Goal: Task Accomplishment & Management: Complete application form

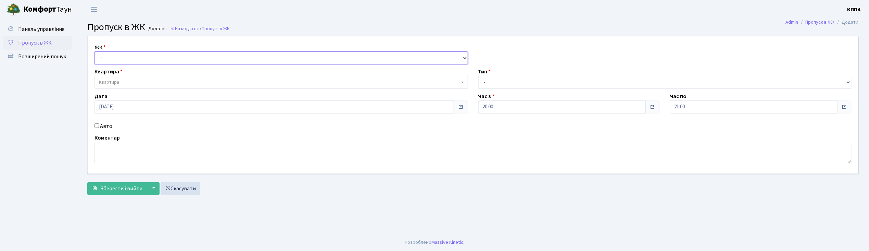
click at [117, 54] on select "- КТ, вул. Регенераторна, 4 КТ2, просп. [STREET_ADDRESS] [STREET_ADDRESS] [PERS…" at bounding box center [282, 57] width 374 height 13
select select "271"
click at [95, 51] on select "- КТ, вул. Регенераторна, 4 КТ2, просп. [STREET_ADDRESS] [STREET_ADDRESS] [PERS…" at bounding box center [282, 57] width 374 height 13
select select
click at [127, 86] on span "Квартира" at bounding box center [282, 82] width 374 height 13
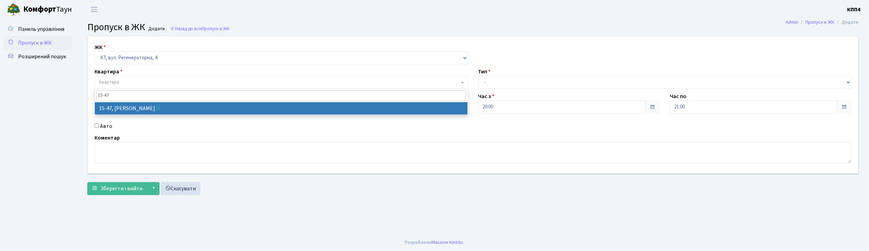
type input "15-47"
select select "8822"
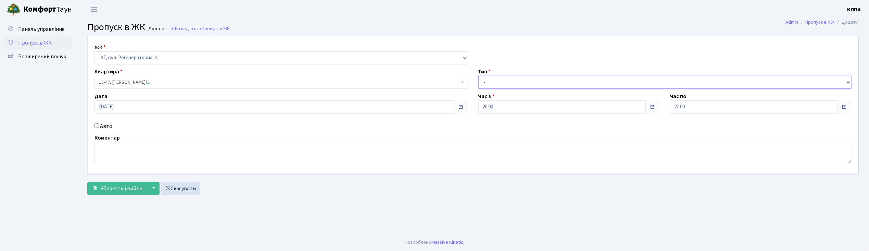
click at [495, 86] on select "- Доставка Таксі Гості Сервіс" at bounding box center [665, 82] width 374 height 13
select select "1"
click at [478, 76] on select "- Доставка Таксі Гості Сервіс" at bounding box center [665, 82] width 374 height 13
click at [118, 188] on span "Зберегти і вийти" at bounding box center [121, 189] width 42 height 8
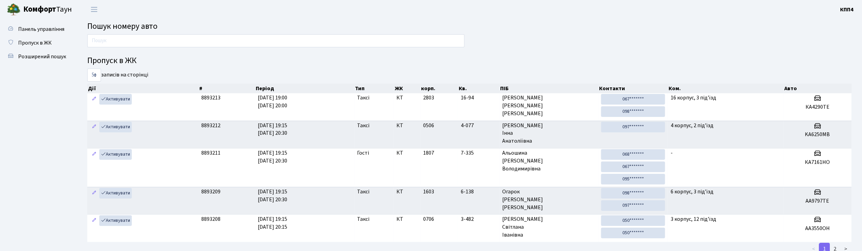
drag, startPoint x: 147, startPoint y: 42, endPoint x: 145, endPoint y: 32, distance: 10.4
click at [147, 40] on input "text" at bounding box center [275, 40] width 377 height 13
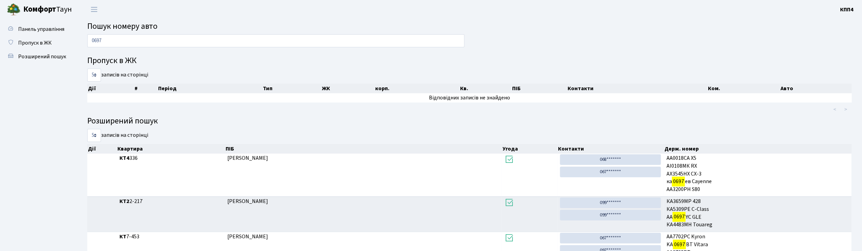
type input "0697"
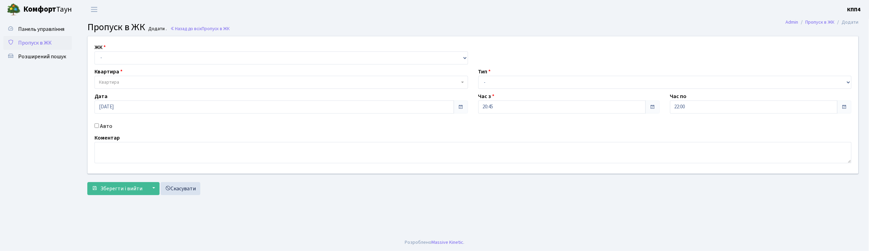
click at [98, 126] on input "Авто" at bounding box center [97, 125] width 4 height 4
checkbox input "true"
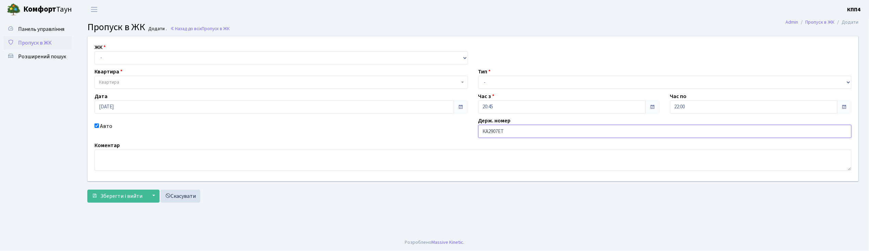
type input "КА2907ЕТ"
click at [494, 82] on select "- Доставка Таксі Гості Сервіс" at bounding box center [665, 82] width 374 height 13
select select "3"
click at [478, 76] on select "- Доставка Таксі Гості Сервіс" at bounding box center [665, 82] width 374 height 13
click at [170, 60] on select "- КТ, вул. Регенераторна, 4 КТ2, просп. [STREET_ADDRESS] [STREET_ADDRESS] [PERS…" at bounding box center [282, 57] width 374 height 13
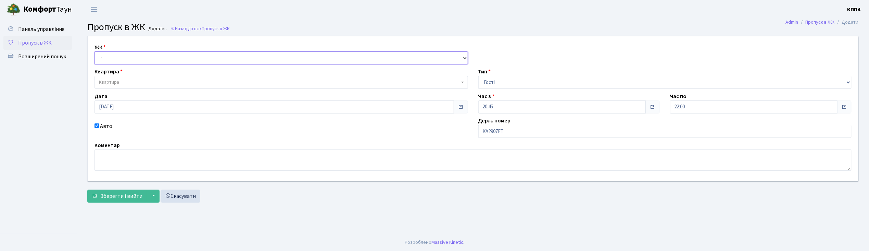
select select "271"
click at [95, 51] on select "- КТ, вул. Регенераторна, 4 КТ2, просп. [STREET_ADDRESS] [STREET_ADDRESS] [PERS…" at bounding box center [282, 57] width 374 height 13
select select
click at [162, 82] on span "Квартира" at bounding box center [279, 82] width 361 height 7
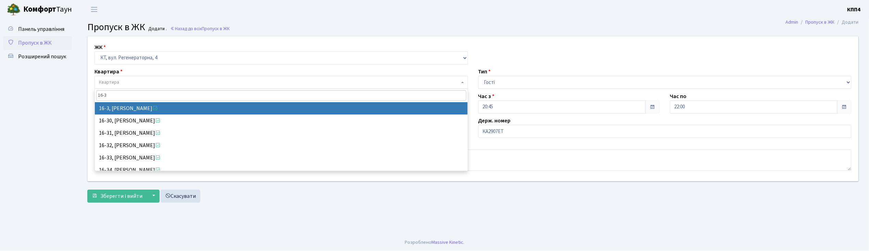
type input "16-3"
select select "8564"
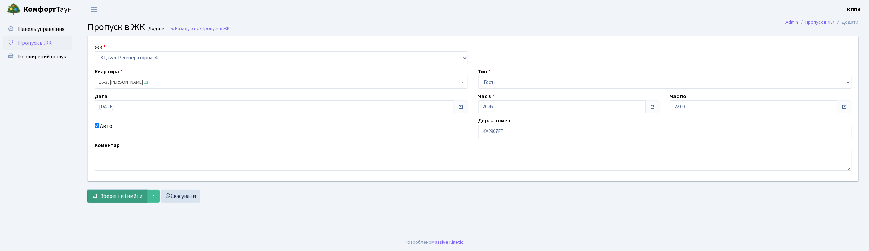
click at [128, 200] on button "Зберегти і вийти" at bounding box center [117, 195] width 60 height 13
